Goal: Check status

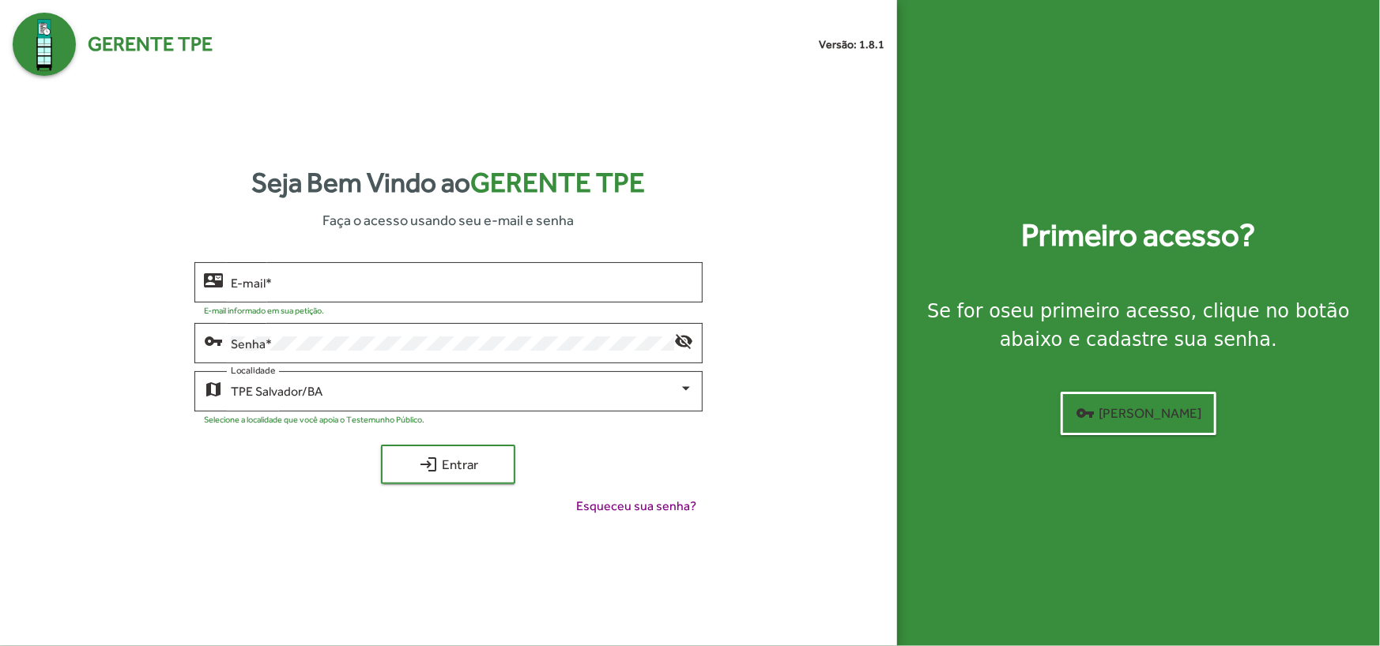
type input "**********"
click at [462, 470] on span "login Entrar" at bounding box center [448, 464] width 106 height 28
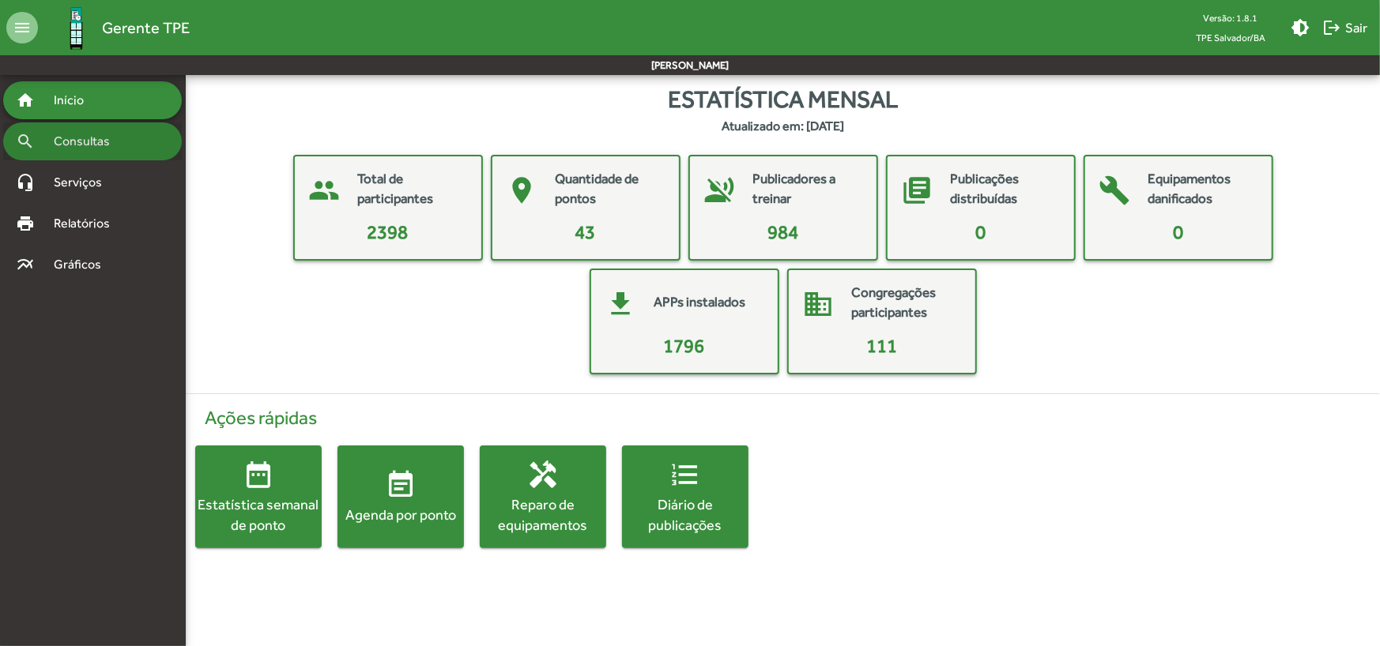
click at [95, 142] on span "Consultas" at bounding box center [87, 141] width 86 height 19
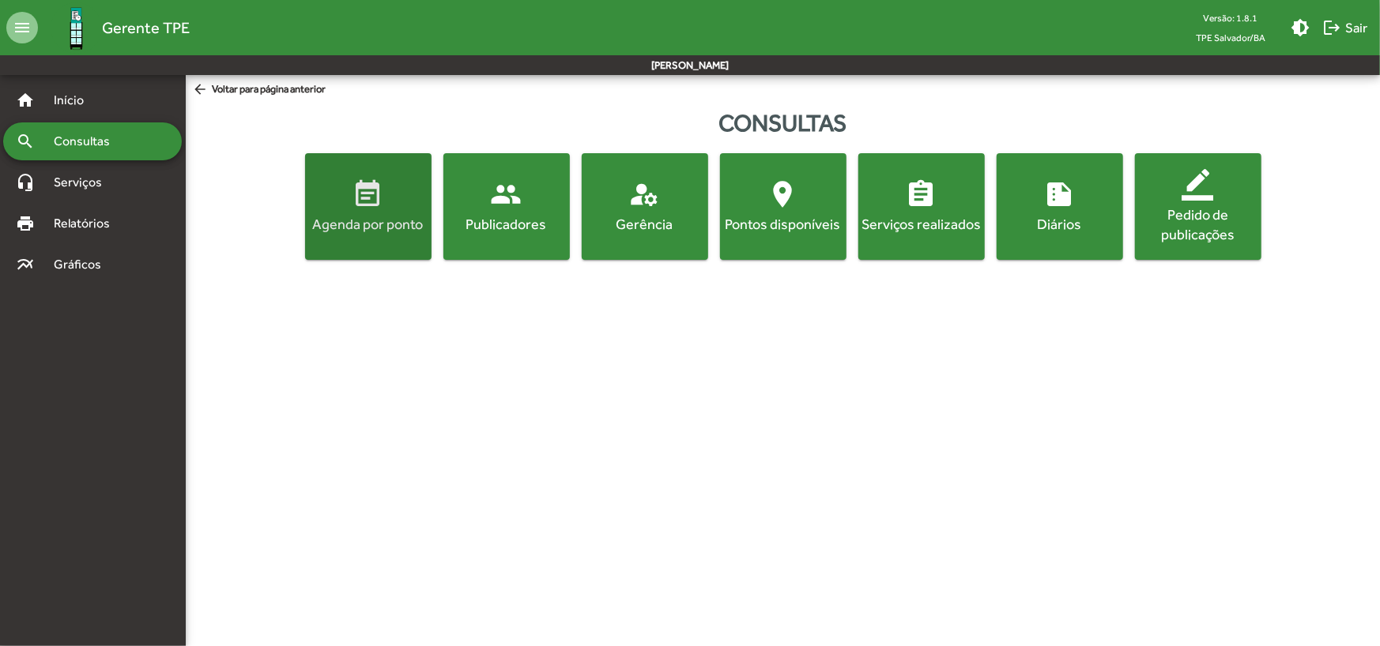
click at [341, 202] on span "event_note Agenda por ponto" at bounding box center [368, 206] width 120 height 55
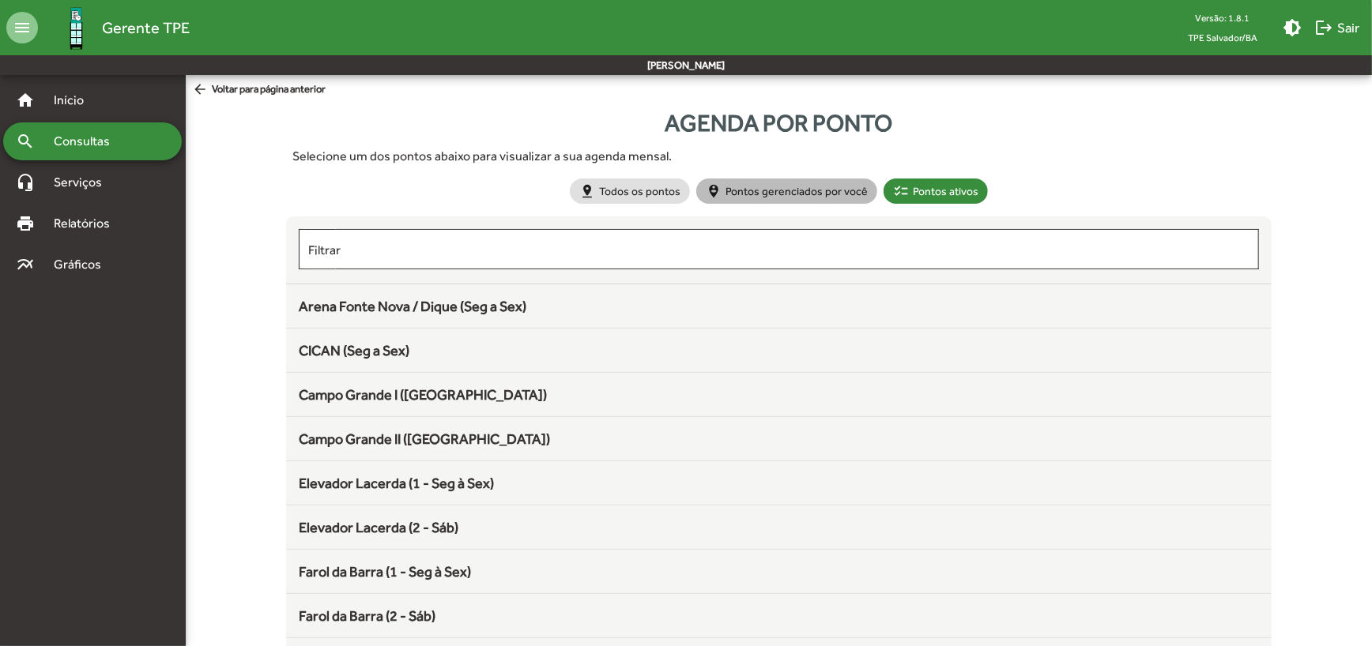
click at [784, 192] on mat-chip "person_pin_circle Pontos gerenciados por você" at bounding box center [786, 191] width 181 height 25
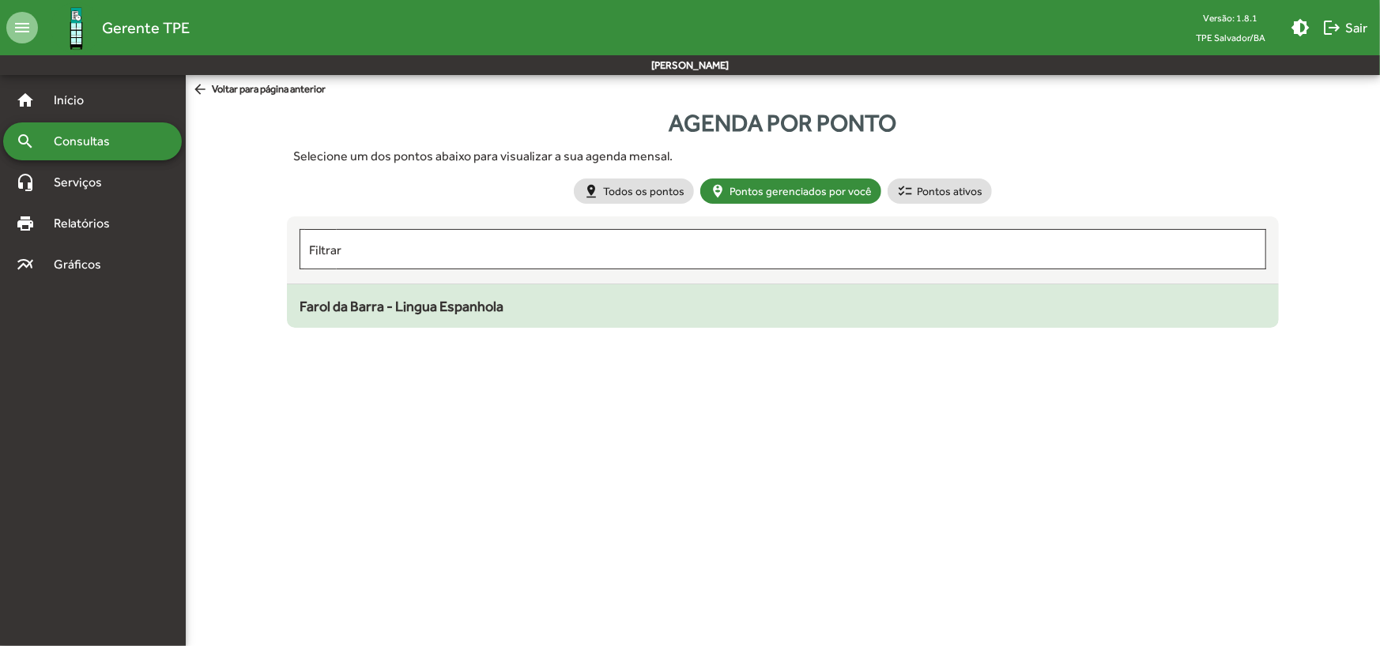
click at [601, 297] on div "Farol da Barra - Lingua Espanhola" at bounding box center [783, 306] width 967 height 21
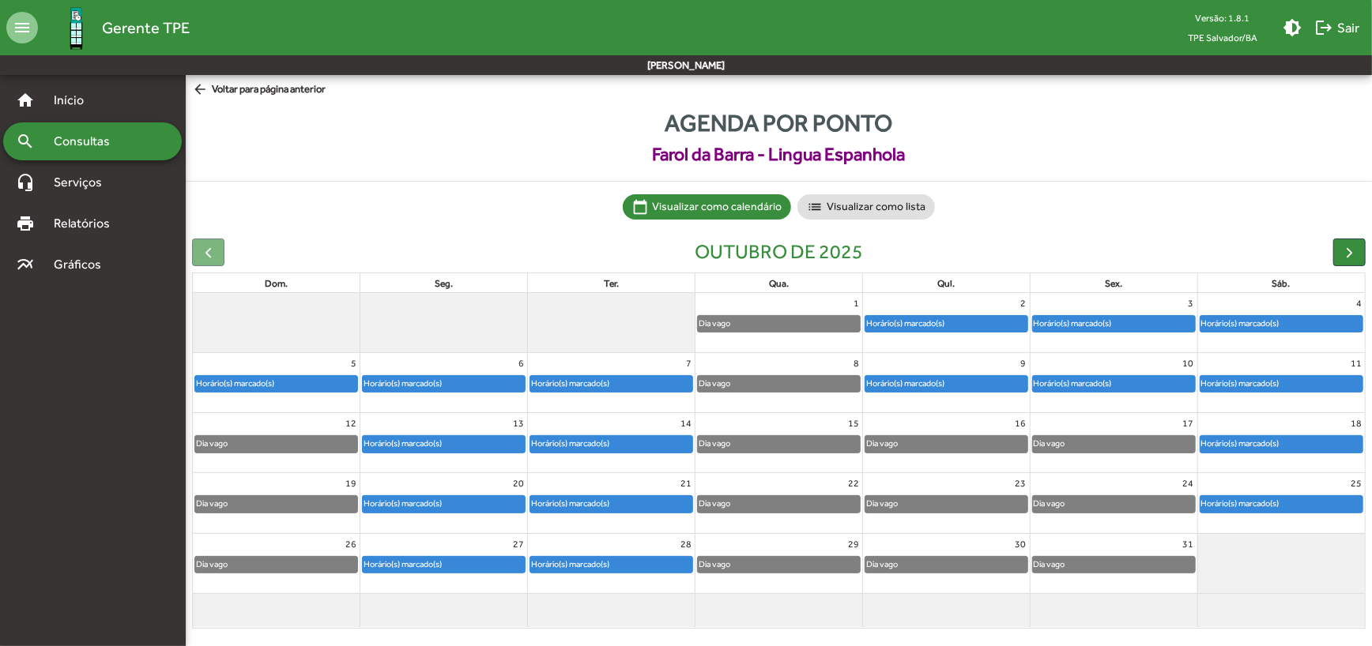
scroll to position [7, 0]
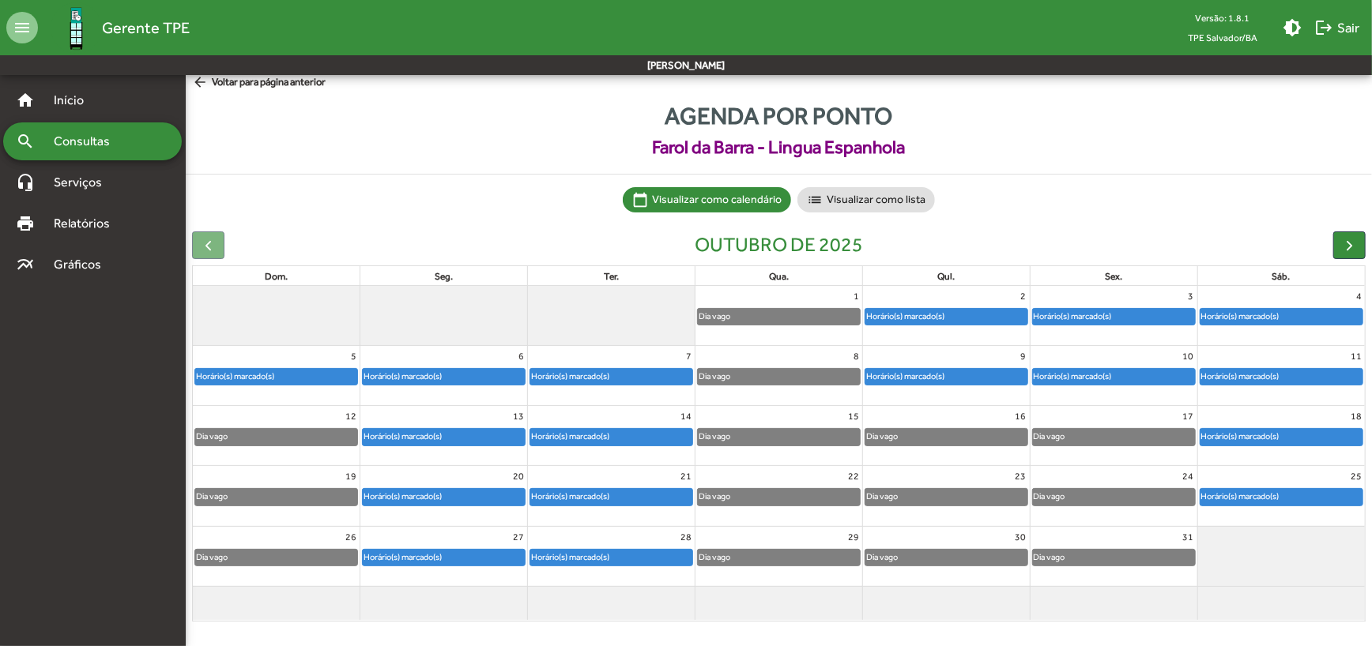
click at [236, 373] on div "Horário(s) marcado(s)" at bounding box center [235, 376] width 80 height 15
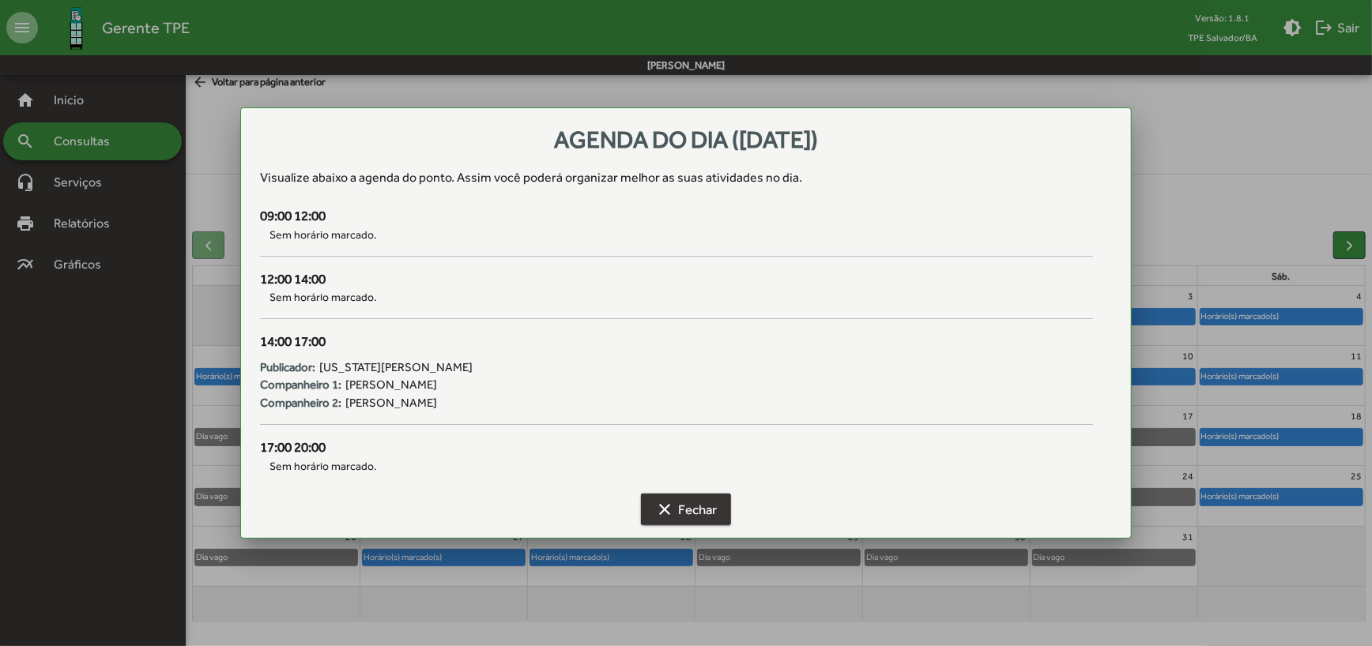
click at [689, 496] on span "clear Fechar" at bounding box center [686, 510] width 62 height 28
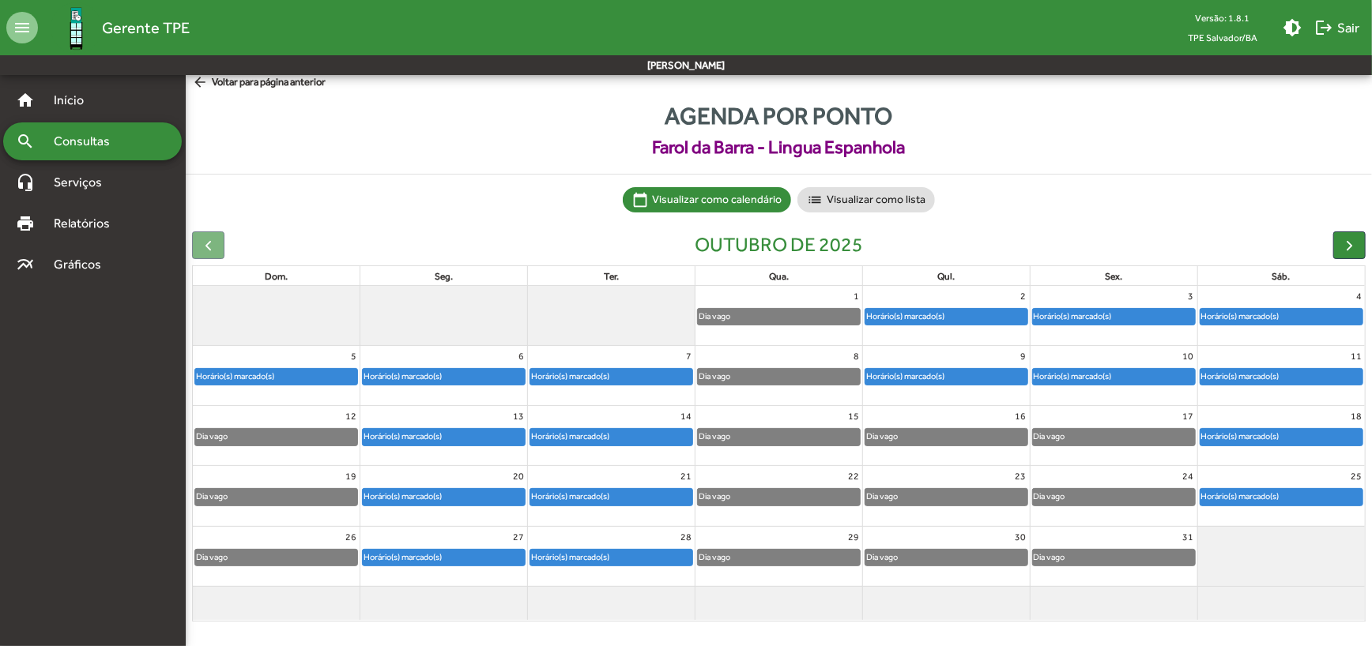
click at [434, 373] on div "Horário(s) marcado(s)" at bounding box center [403, 376] width 80 height 15
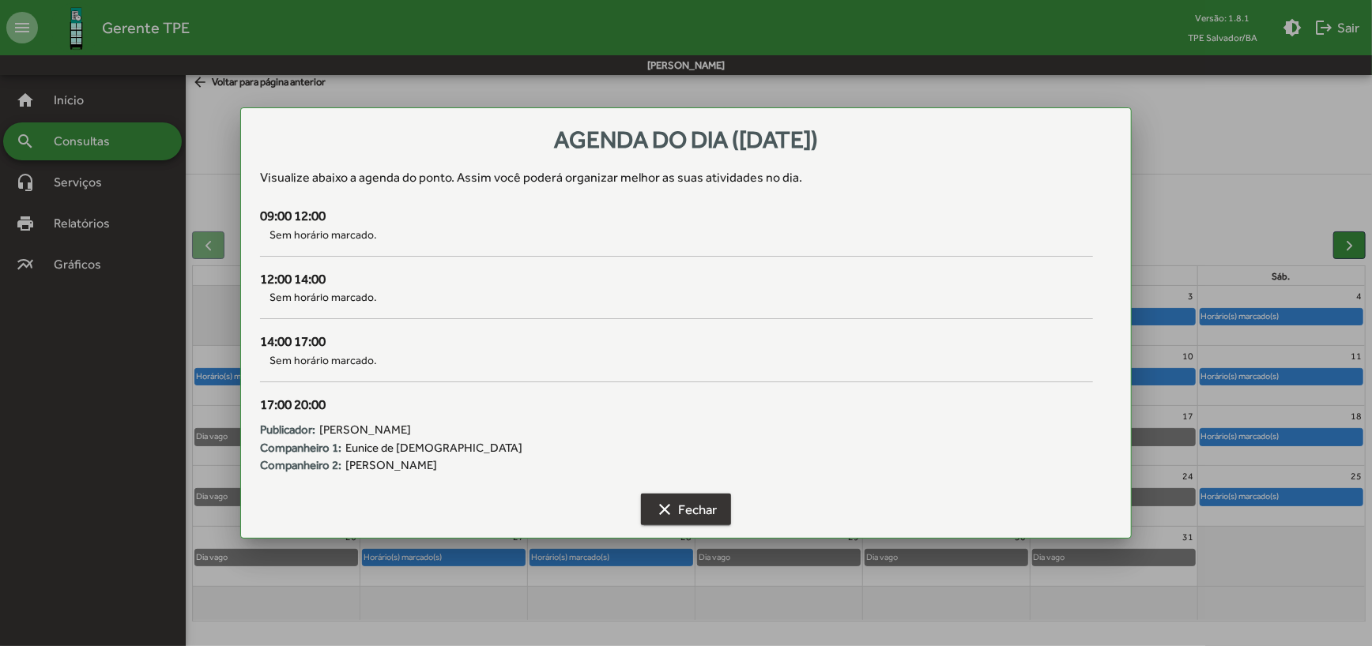
click at [665, 497] on span "clear Fechar" at bounding box center [686, 510] width 62 height 28
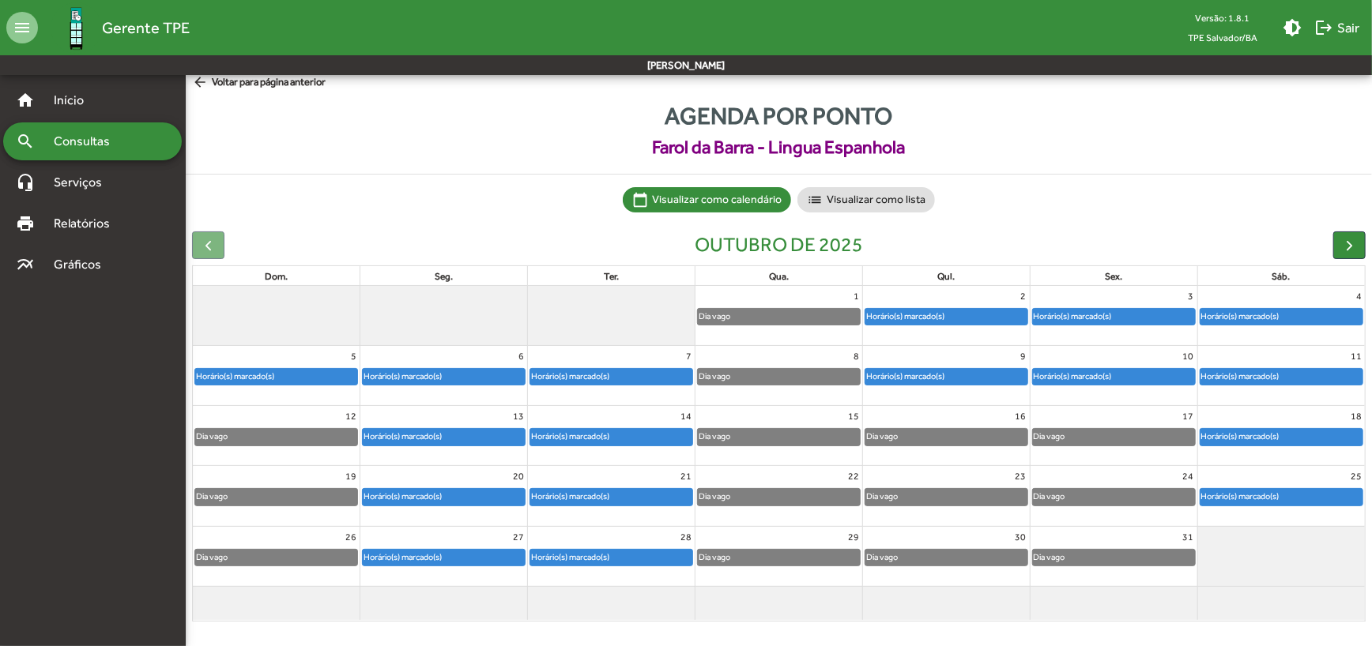
click at [581, 375] on div "Horário(s) marcado(s)" at bounding box center [570, 376] width 80 height 15
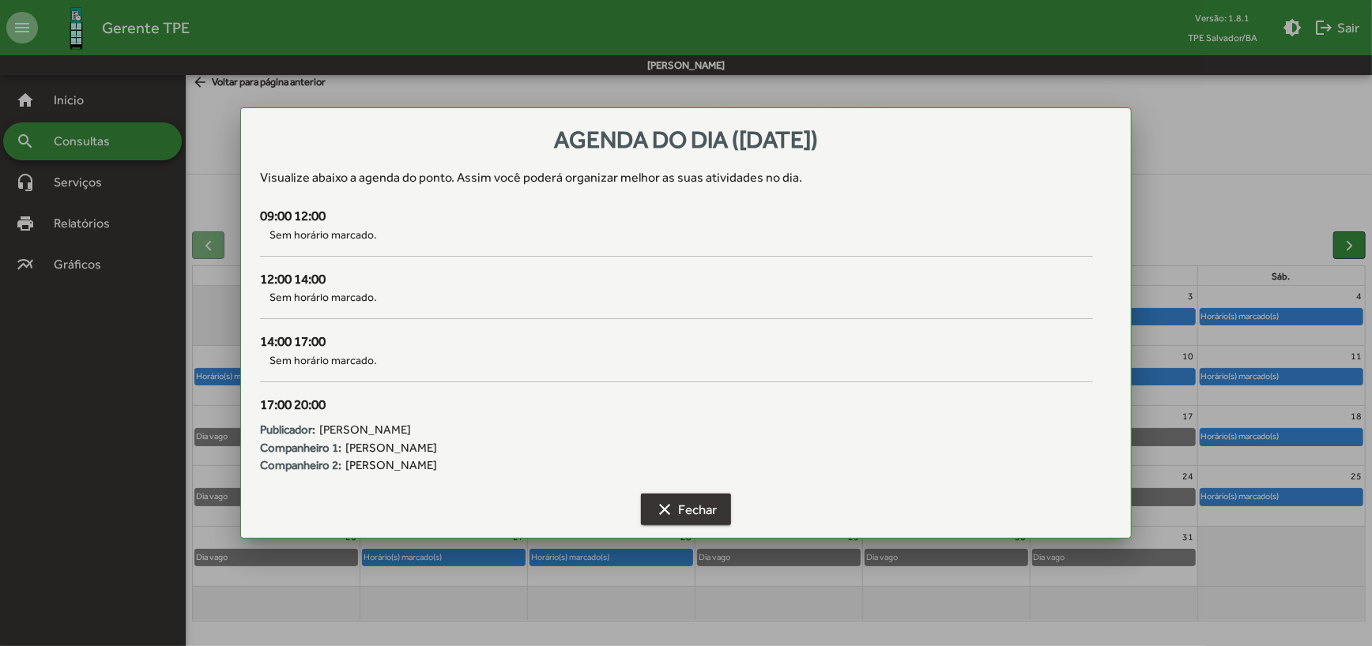
click at [710, 512] on span "clear Fechar" at bounding box center [686, 510] width 62 height 28
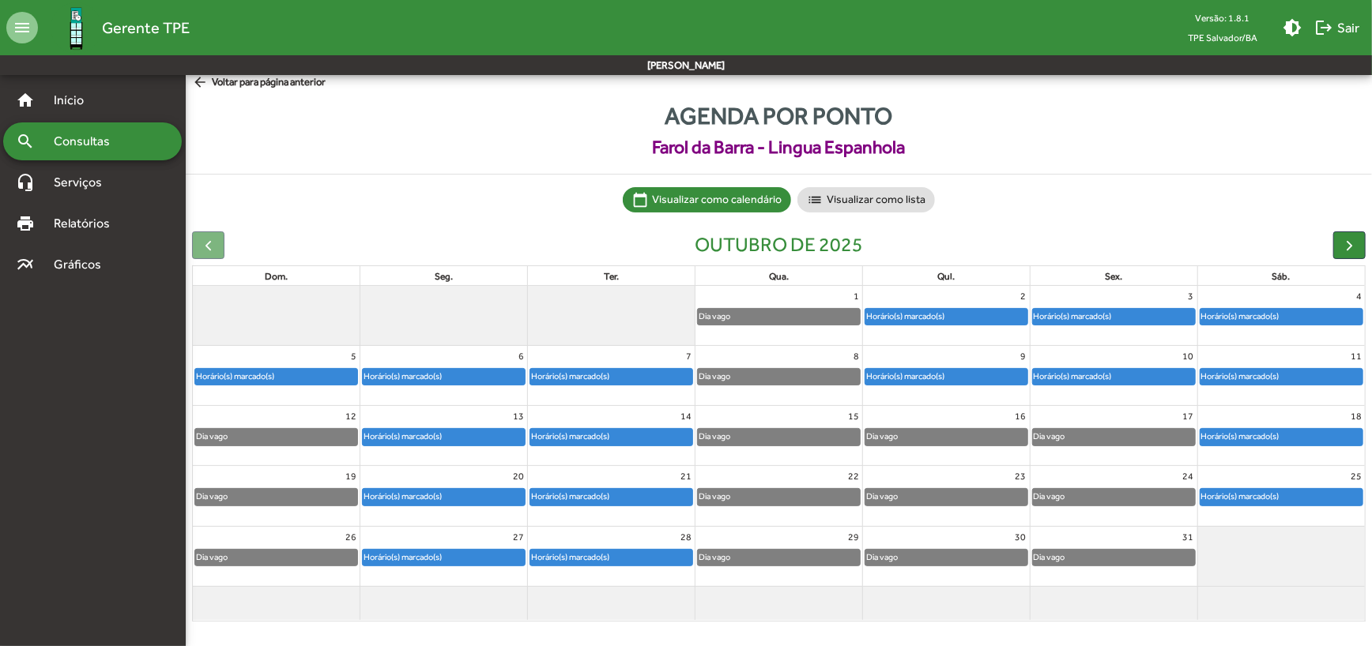
click at [967, 379] on div "Horário(s) marcado(s)" at bounding box center [946, 377] width 162 height 16
click at [1070, 375] on div "Horário(s) marcado(s)" at bounding box center [1073, 376] width 80 height 15
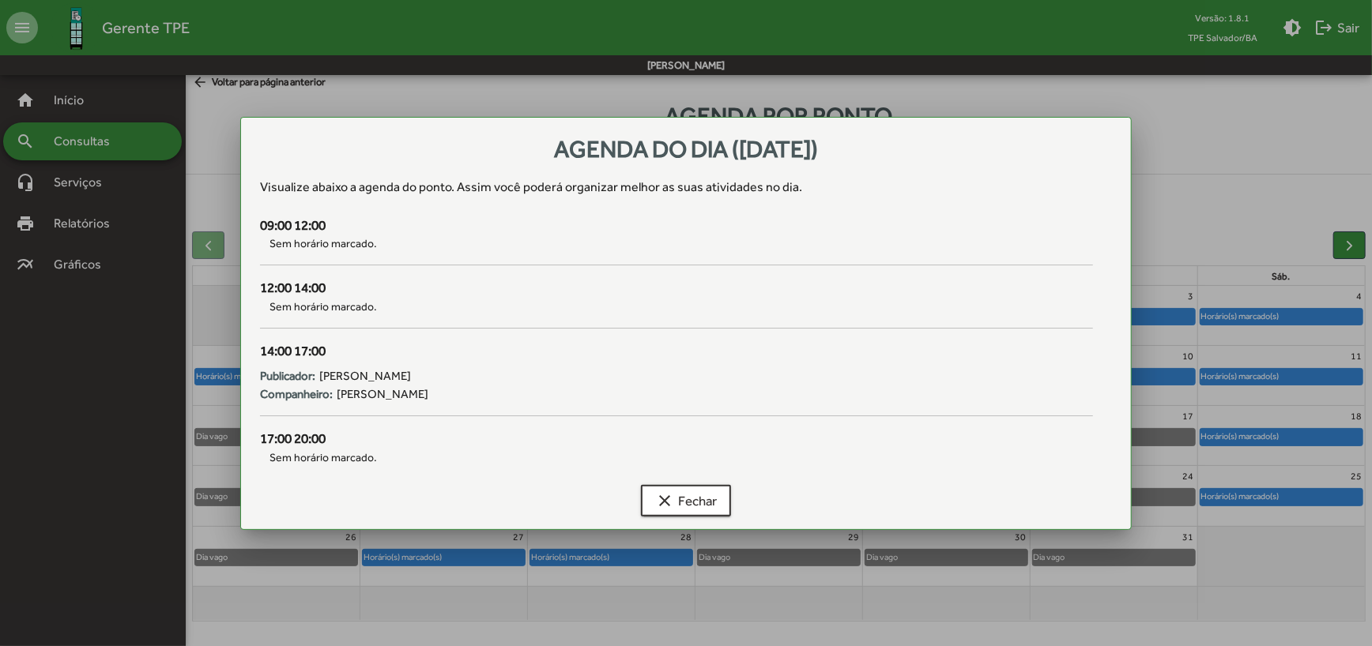
click at [1185, 473] on div at bounding box center [686, 323] width 1372 height 646
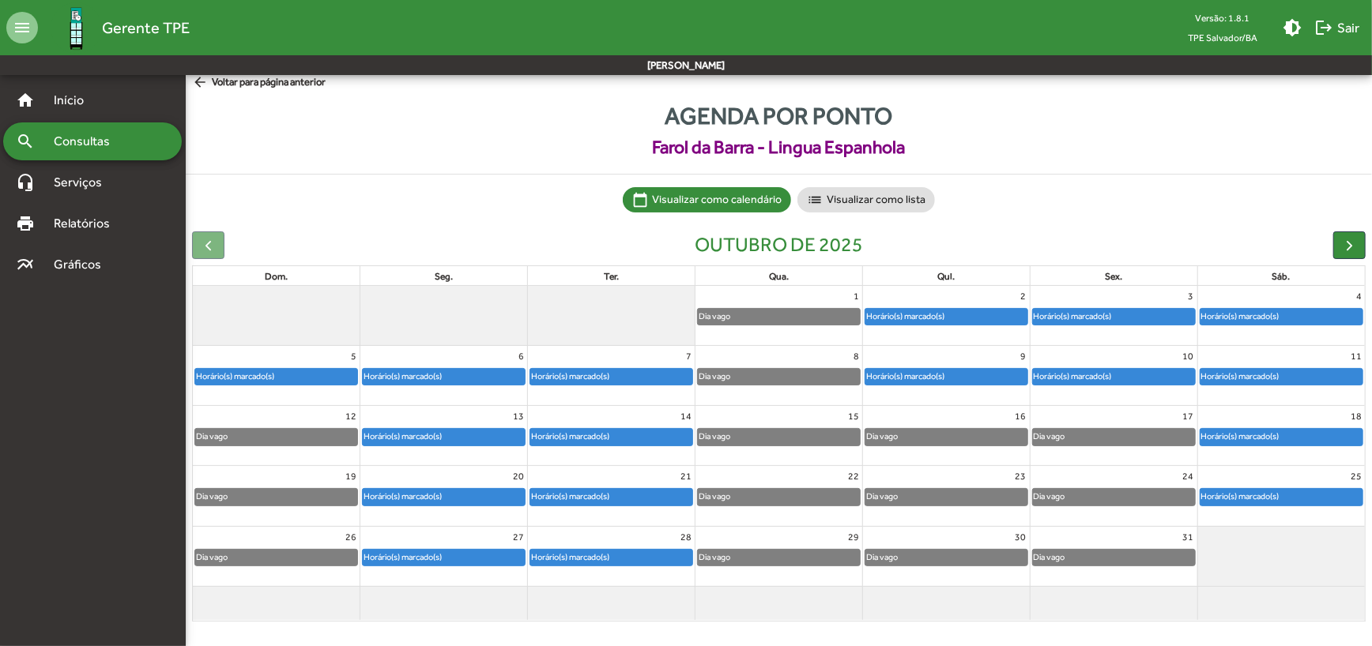
click at [1233, 374] on div "Horário(s) marcado(s)" at bounding box center [1240, 376] width 80 height 15
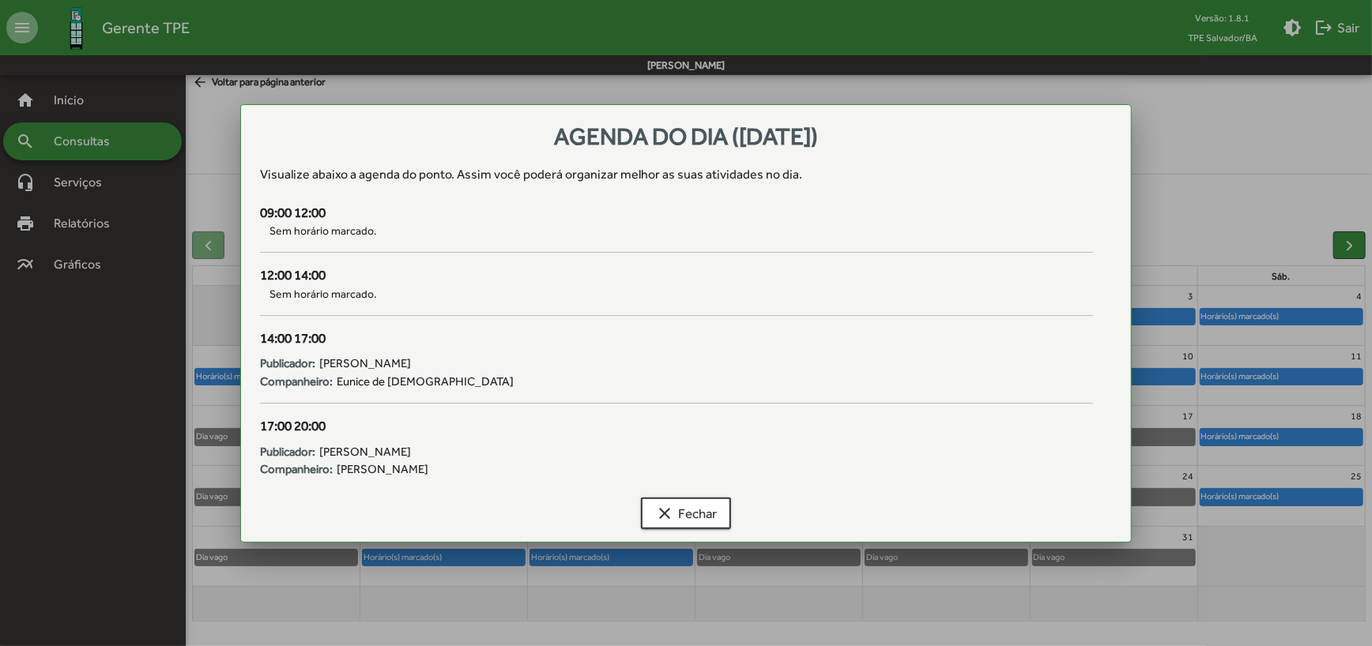
click at [1178, 160] on div at bounding box center [686, 323] width 1372 height 646
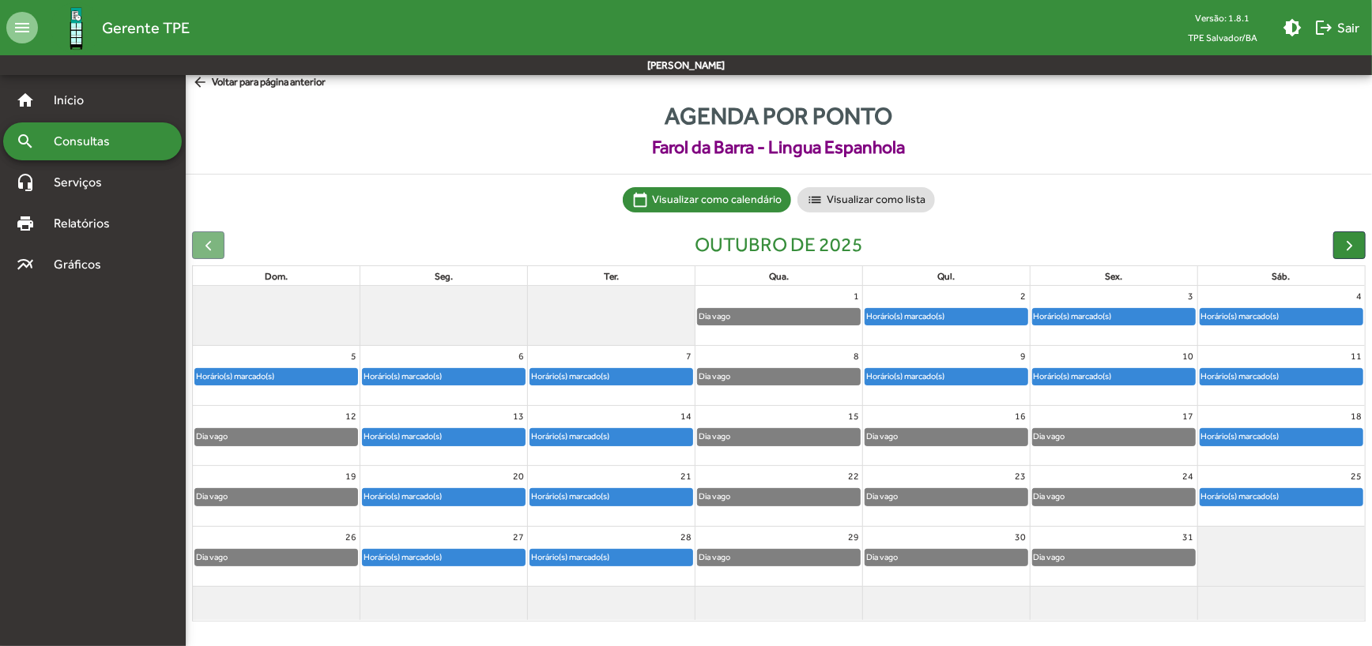
click at [1099, 366] on div "10" at bounding box center [1114, 356] width 167 height 21
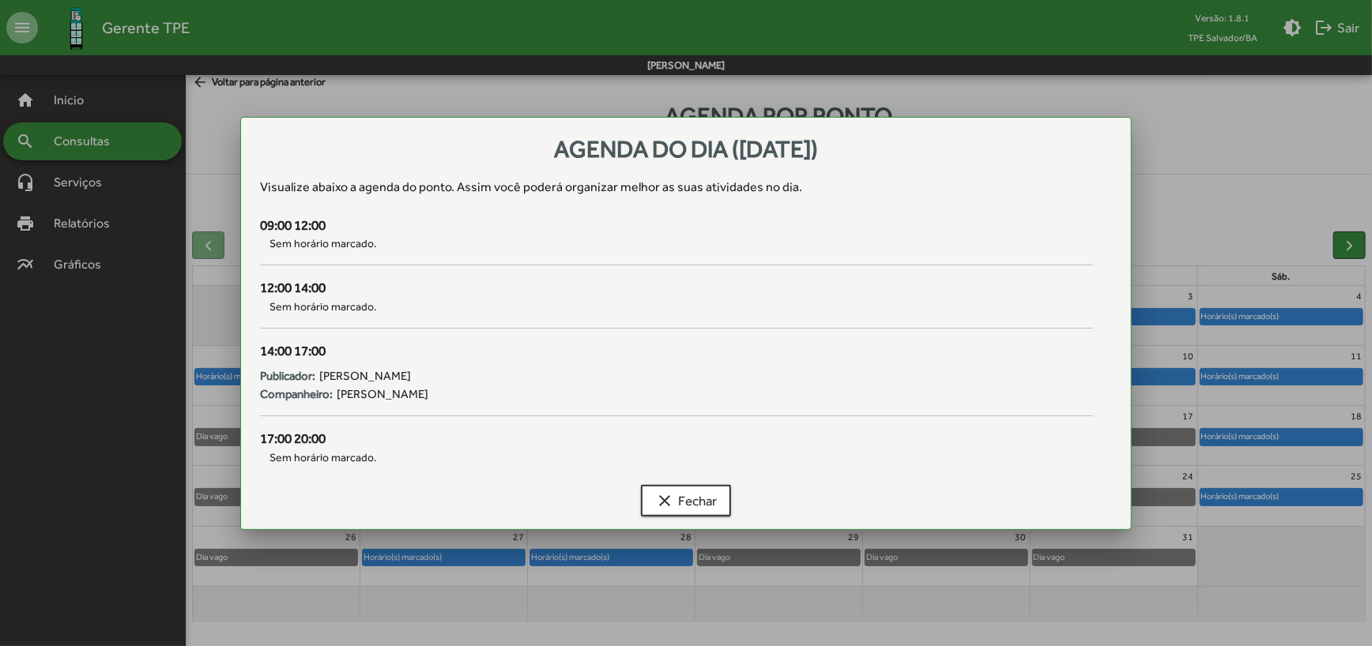
click at [986, 591] on div at bounding box center [686, 323] width 1372 height 646
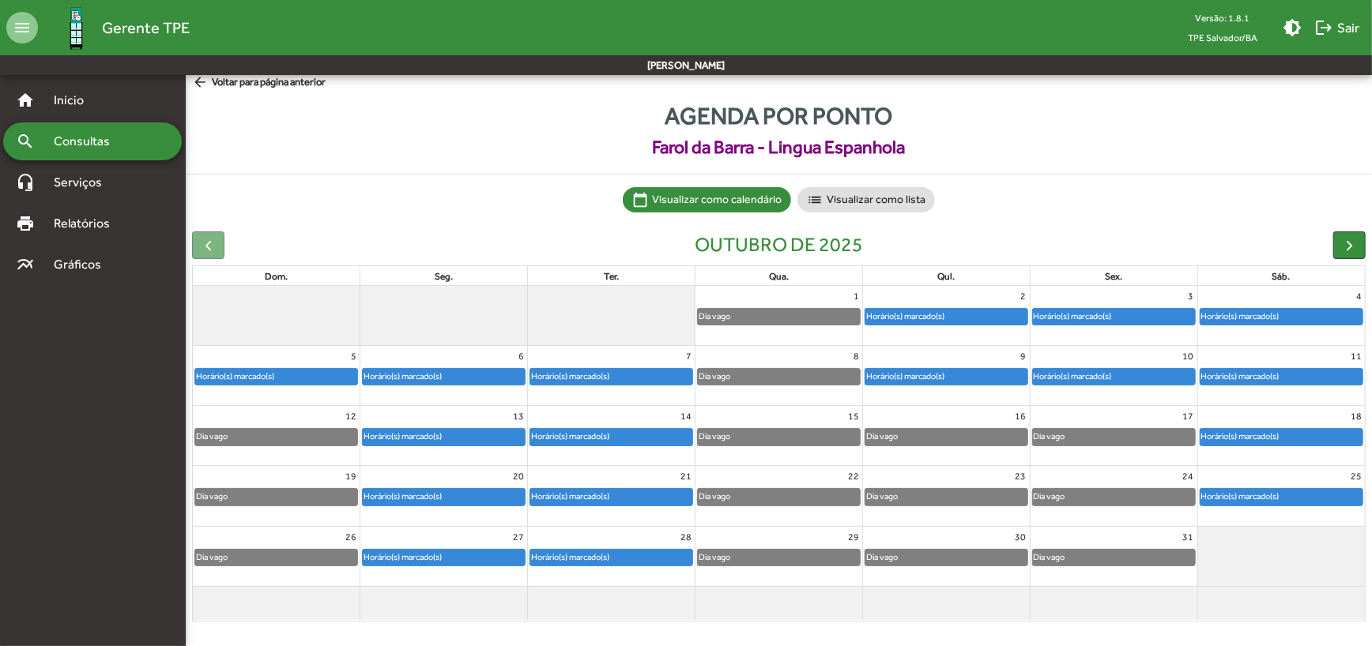
click at [925, 371] on div "Horário(s) marcado(s)" at bounding box center [905, 376] width 80 height 15
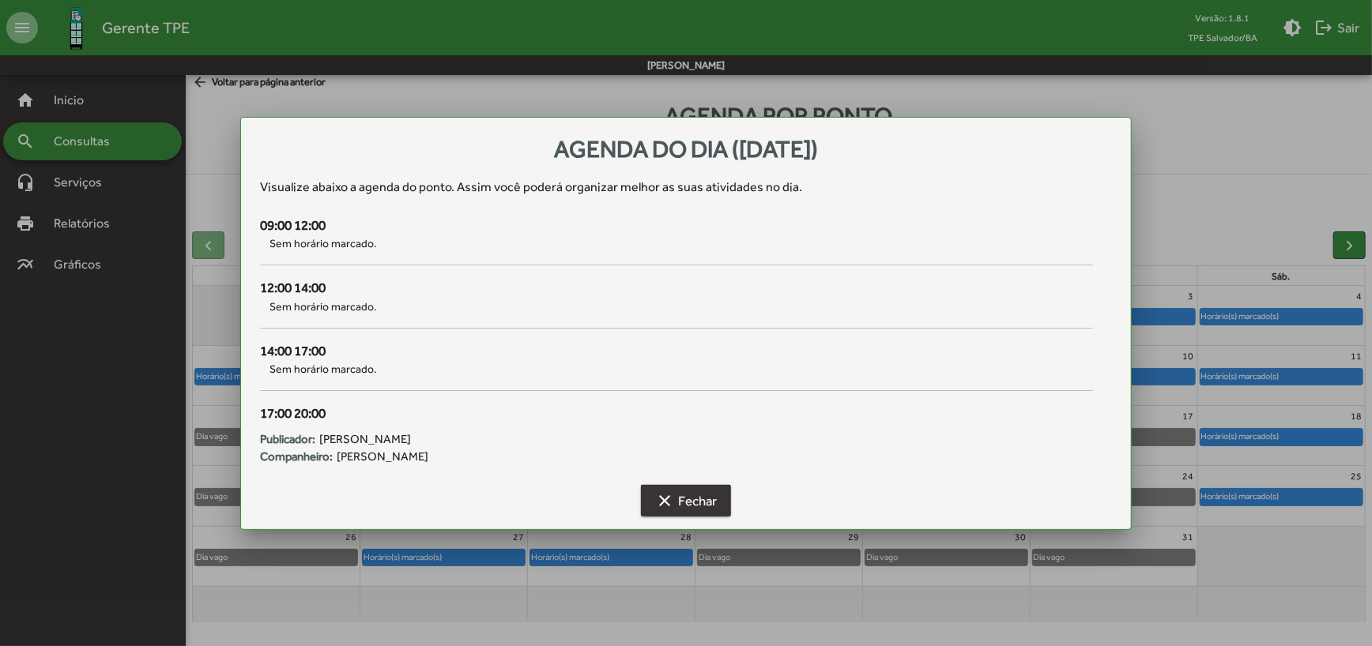
click at [690, 497] on span "clear Fechar" at bounding box center [686, 501] width 62 height 28
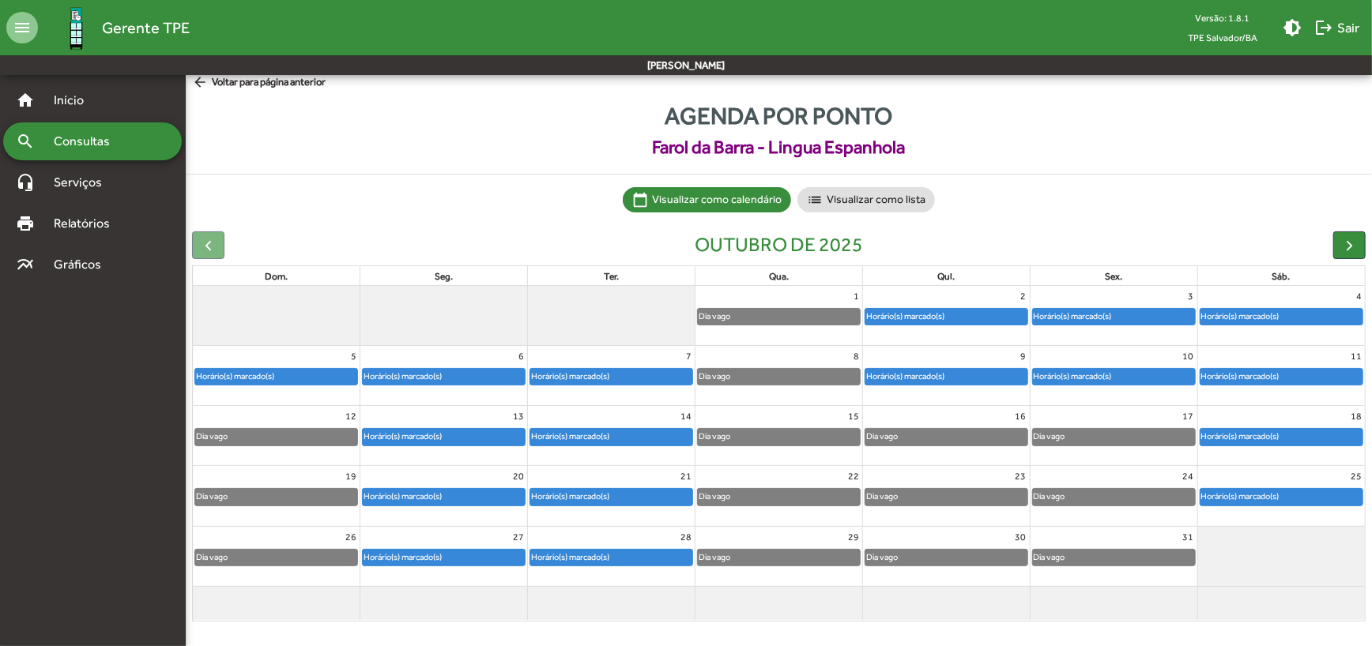
click at [311, 437] on div "Dia vago" at bounding box center [276, 437] width 162 height 16
